Goal: Navigation & Orientation: Find specific page/section

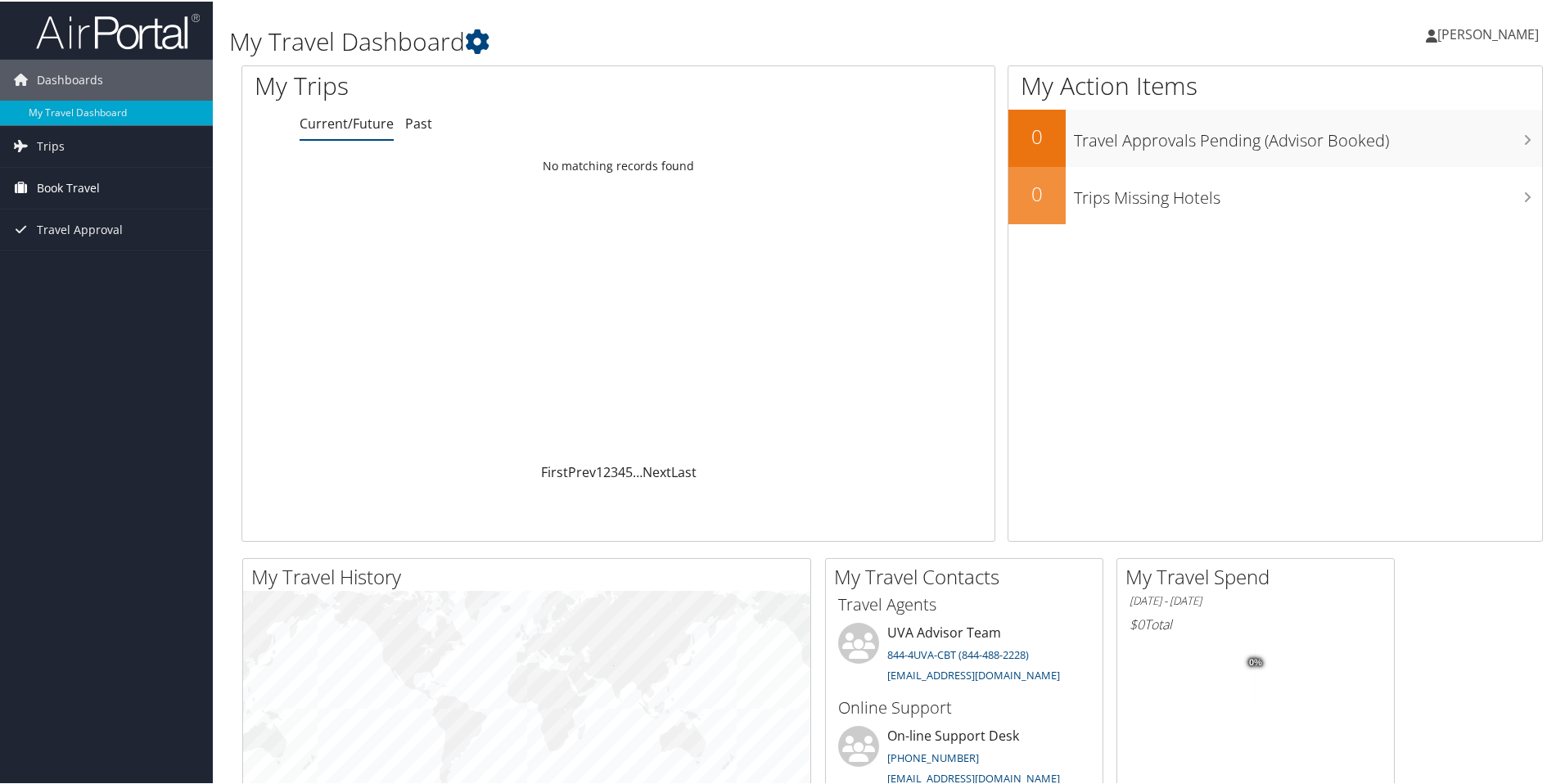
click at [64, 193] on span "Book Travel" at bounding box center [68, 187] width 63 height 41
click at [128, 145] on link "Trips" at bounding box center [106, 145] width 213 height 41
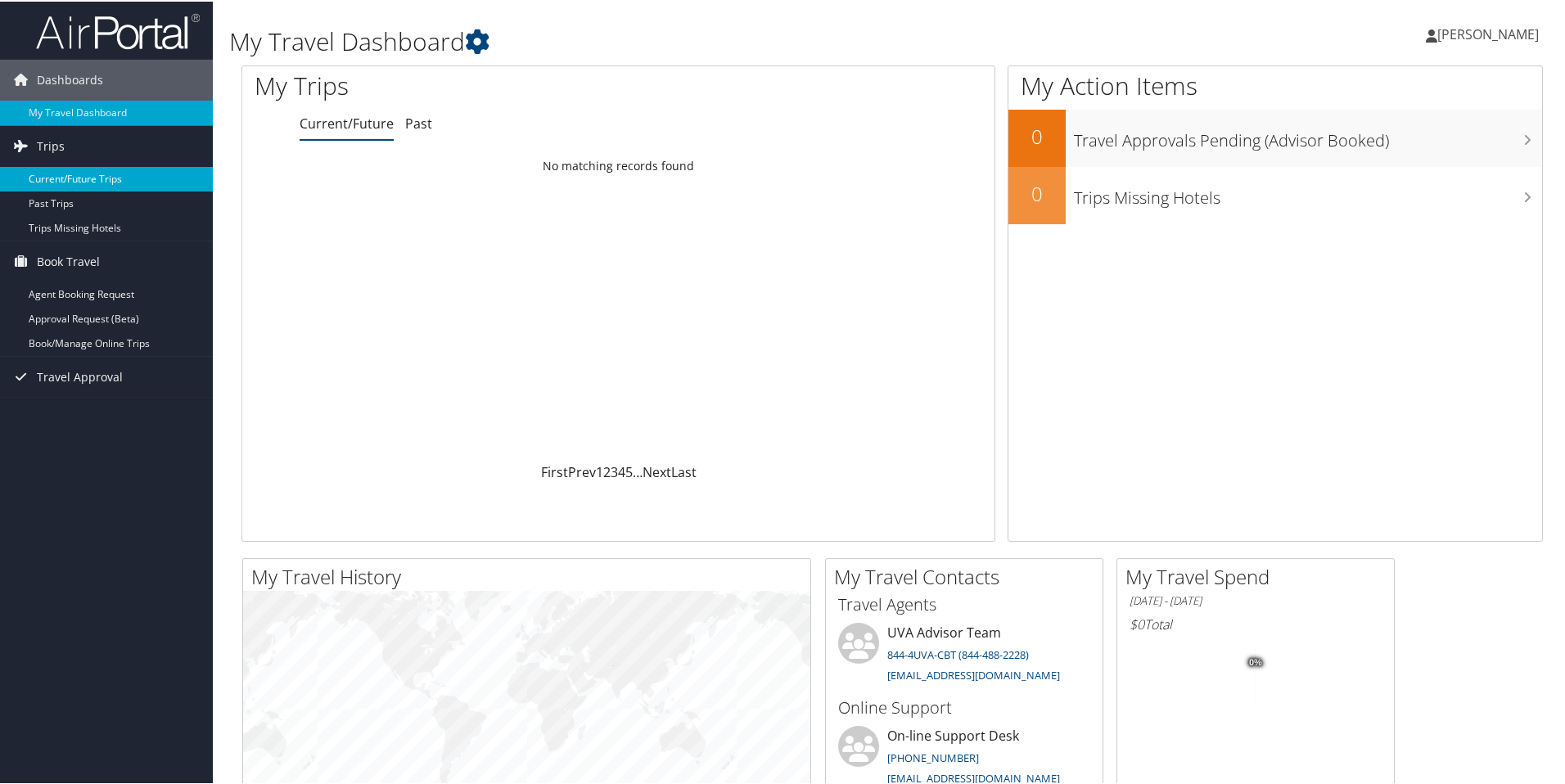
click at [136, 179] on link "Current/Future Trips" at bounding box center [106, 178] width 213 height 25
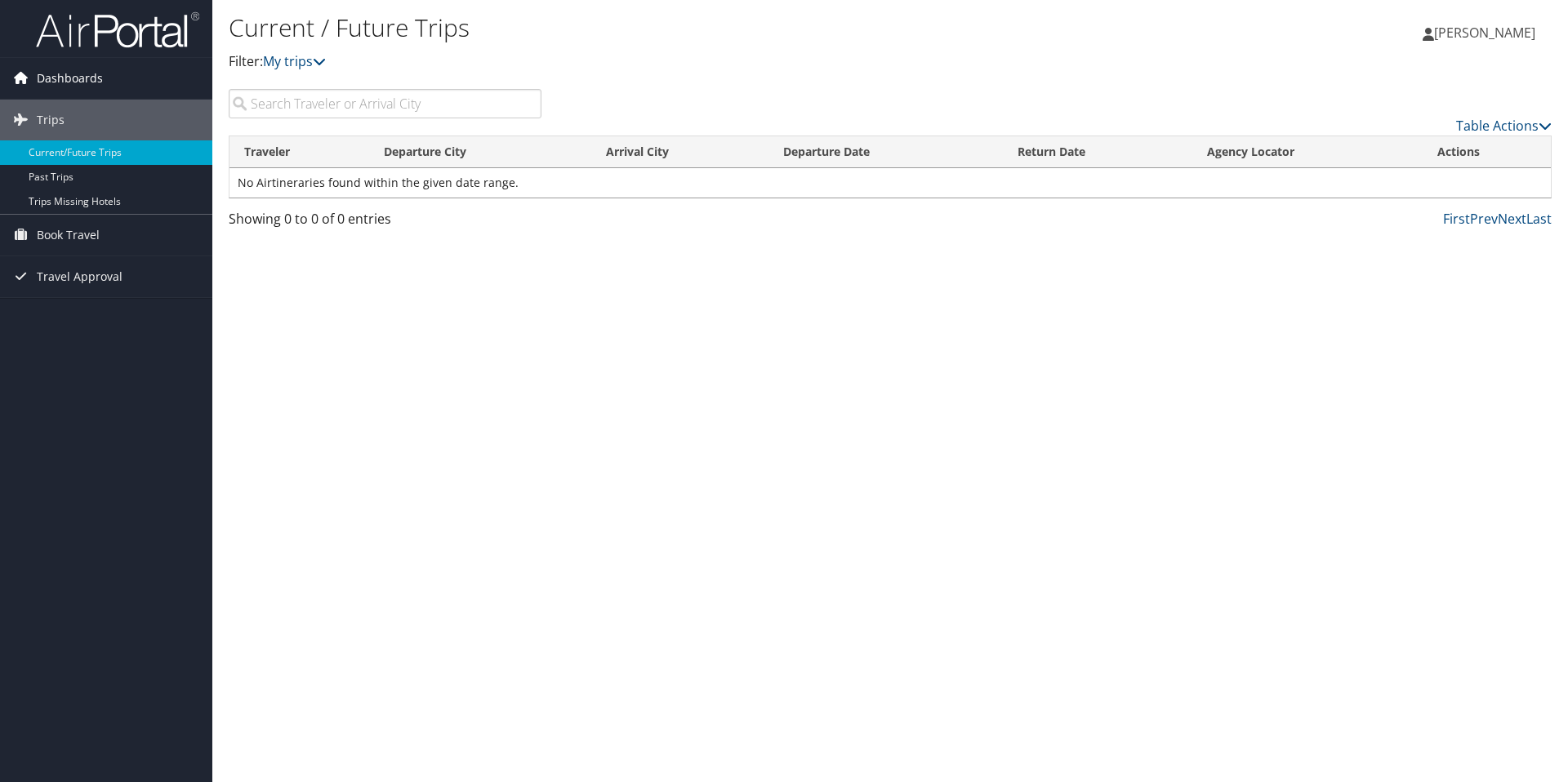
click at [134, 93] on link "Dashboards" at bounding box center [106, 79] width 212 height 41
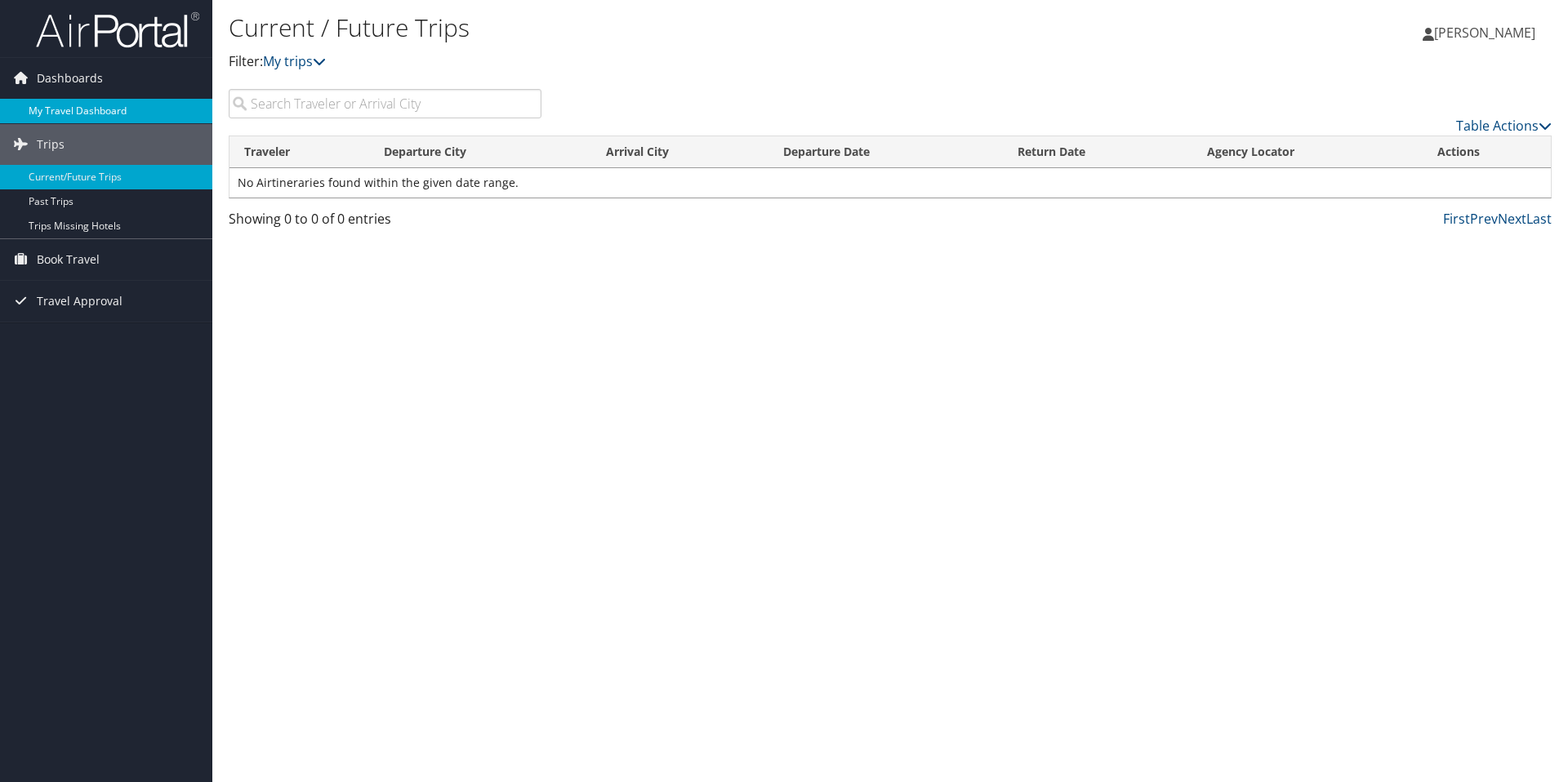
click at [140, 112] on link "My Travel Dashboard" at bounding box center [106, 111] width 212 height 25
